Goal: Check status

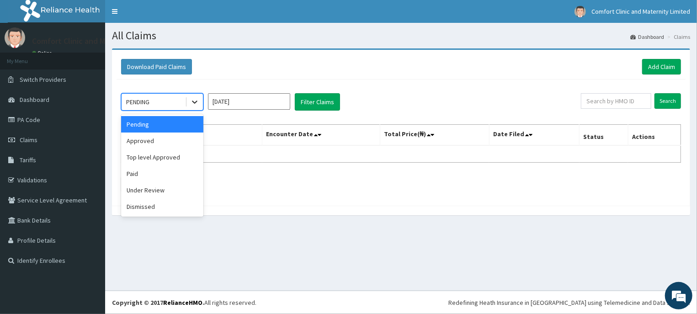
click at [197, 100] on icon at bounding box center [194, 101] width 9 height 9
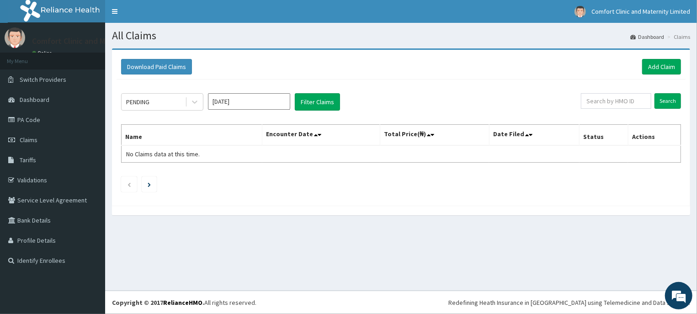
click at [246, 93] on div "PENDING [DATE] Filter Claims Search Name Encounter Date Total Price(₦) Date Fil…" at bounding box center [401, 141] width 569 height 122
click at [271, 102] on input "[DATE]" at bounding box center [249, 101] width 82 height 16
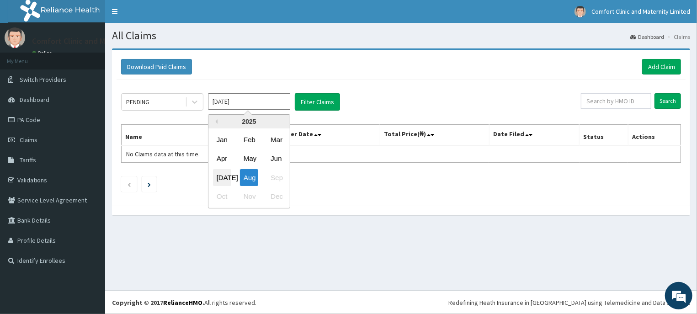
click at [220, 181] on div "[DATE]" at bounding box center [222, 177] width 18 height 17
type input "[DATE]"
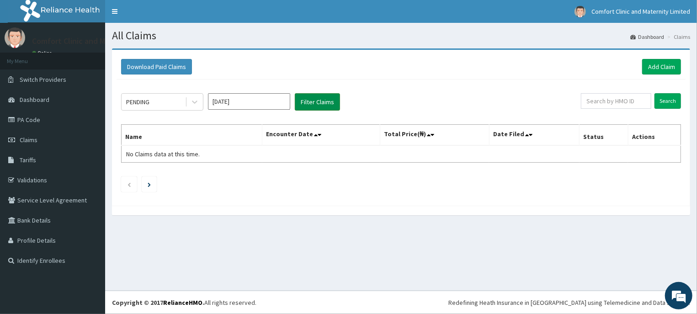
click at [324, 105] on button "Filter Claims" at bounding box center [317, 101] width 45 height 17
click at [320, 101] on button "Filter Claims" at bounding box center [317, 101] width 45 height 17
click at [309, 105] on button "Filter Claims" at bounding box center [317, 101] width 45 height 17
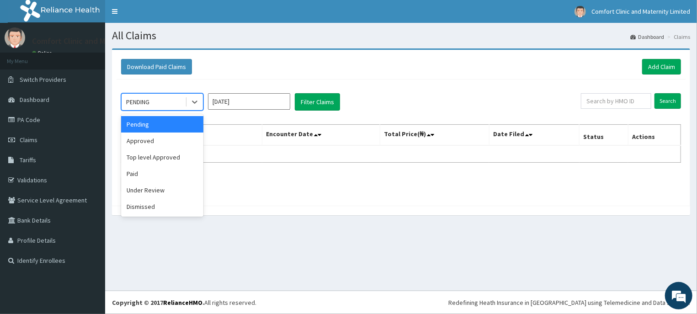
click at [157, 103] on div "PENDING" at bounding box center [154, 102] width 64 height 15
click at [150, 141] on div "Approved" at bounding box center [162, 141] width 82 height 16
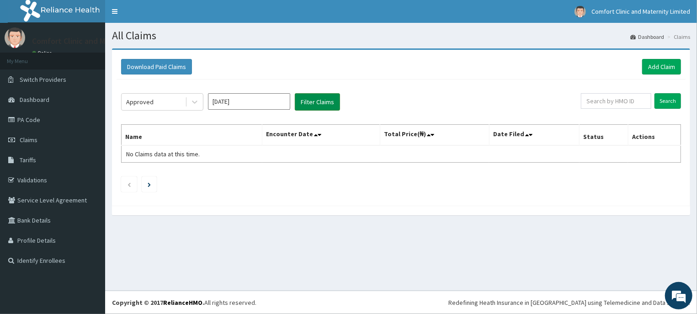
click at [315, 107] on button "Filter Claims" at bounding box center [317, 101] width 45 height 17
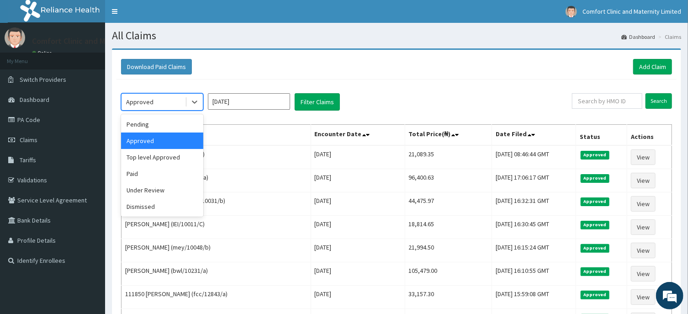
click at [152, 105] on div "Approved" at bounding box center [139, 101] width 27 height 9
click at [156, 157] on div "Top level Approved" at bounding box center [162, 157] width 82 height 16
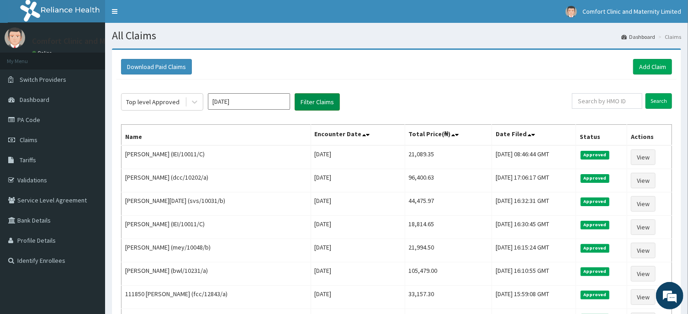
click at [304, 102] on button "Filter Claims" at bounding box center [317, 101] width 45 height 17
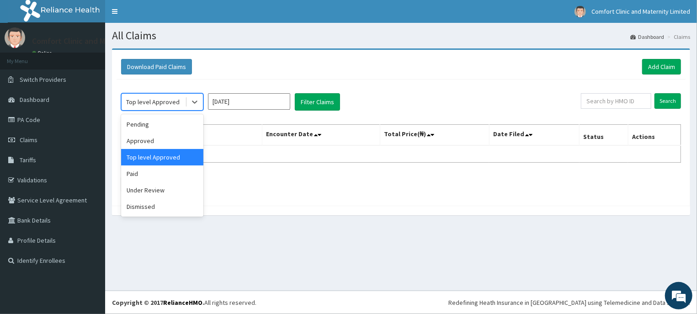
click at [164, 100] on div "Top level Approved" at bounding box center [152, 101] width 53 height 9
click at [165, 179] on div "Paid" at bounding box center [162, 173] width 82 height 16
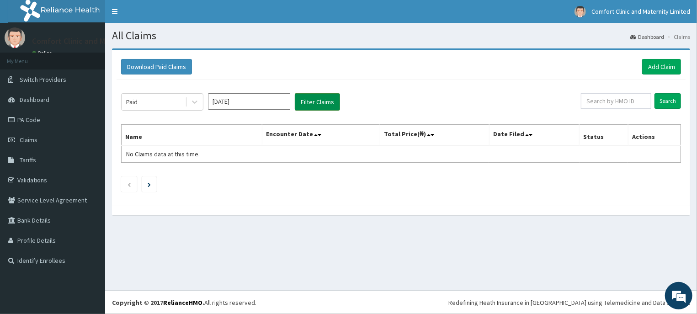
click at [328, 101] on button "Filter Claims" at bounding box center [317, 101] width 45 height 17
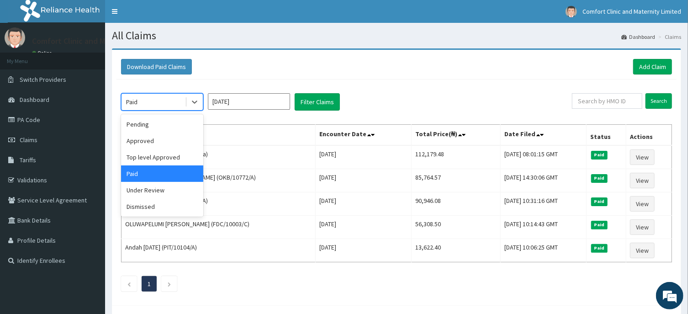
click at [178, 98] on div "Paid" at bounding box center [154, 102] width 64 height 15
click at [178, 192] on div "Under Review" at bounding box center [162, 190] width 82 height 16
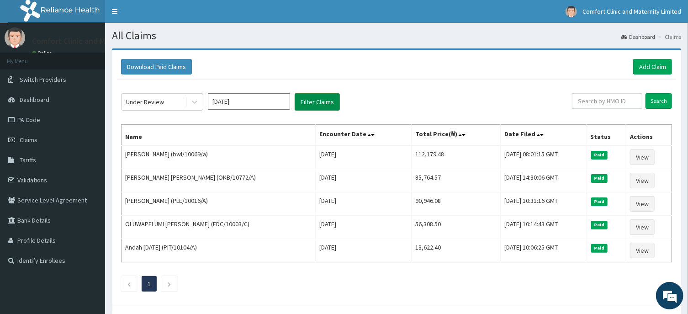
click at [316, 100] on button "Filter Claims" at bounding box center [317, 101] width 45 height 17
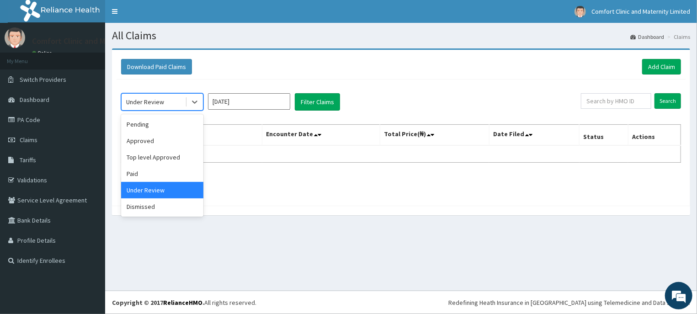
click at [182, 103] on div "Under Review" at bounding box center [154, 102] width 64 height 15
click at [157, 210] on div "Dismissed" at bounding box center [162, 206] width 82 height 16
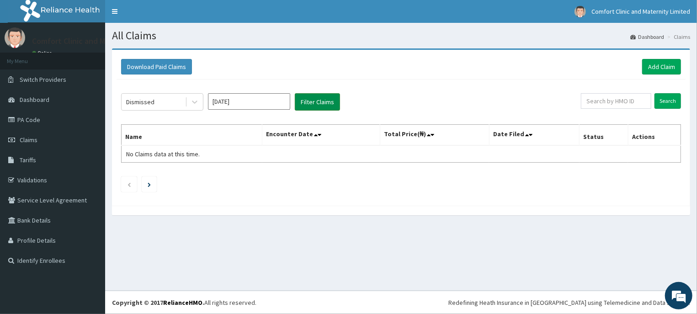
click at [311, 101] on button "Filter Claims" at bounding box center [317, 101] width 45 height 17
